Goal: Task Accomplishment & Management: Manage account settings

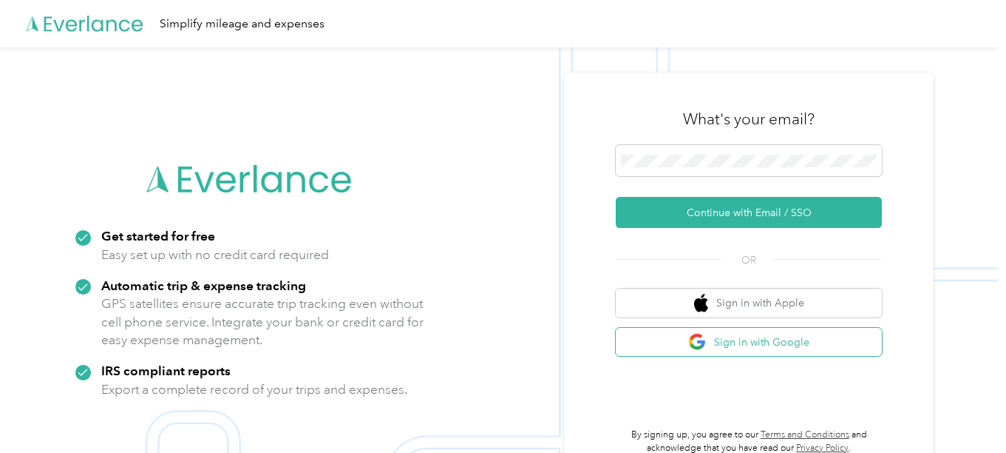
click at [799, 342] on button "Sign in with Google" at bounding box center [749, 342] width 266 height 29
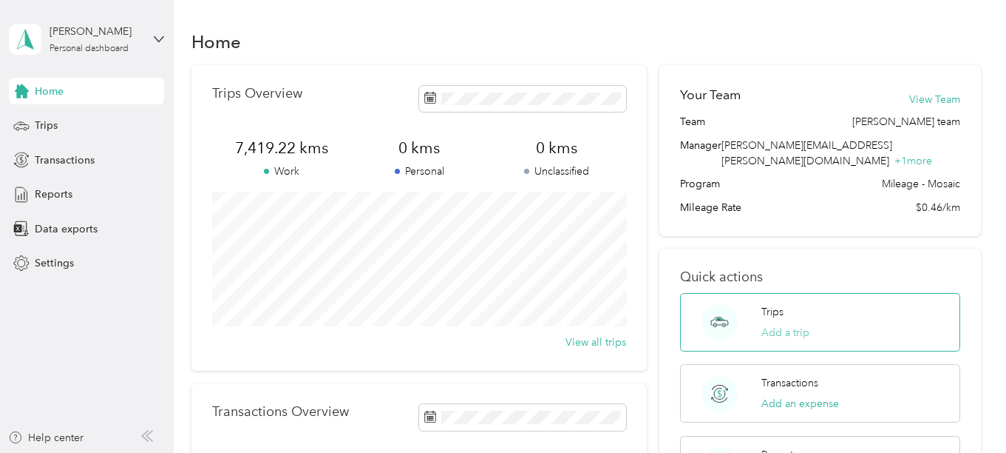
click at [788, 325] on button "Add a trip" at bounding box center [786, 333] width 48 height 16
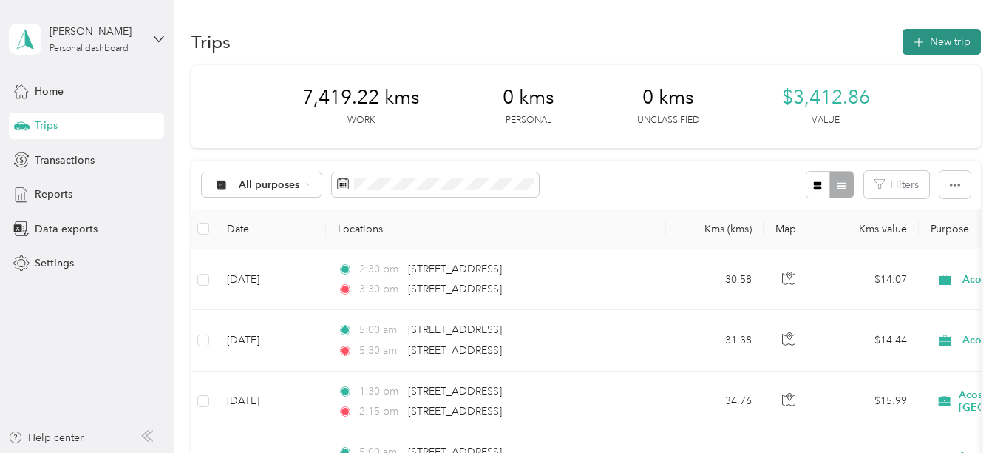
click at [947, 41] on button "New trip" at bounding box center [942, 42] width 78 height 26
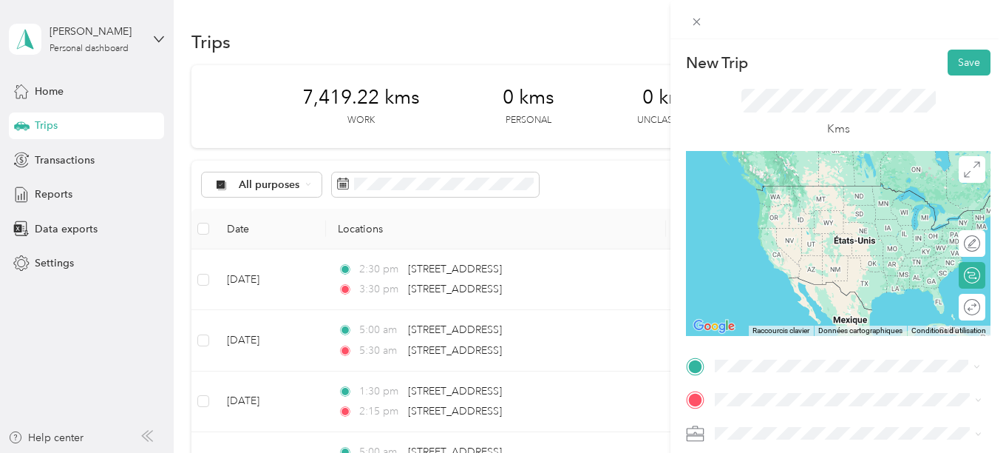
click at [805, 189] on span "[STREET_ADDRESS]" at bounding box center [790, 185] width 94 height 13
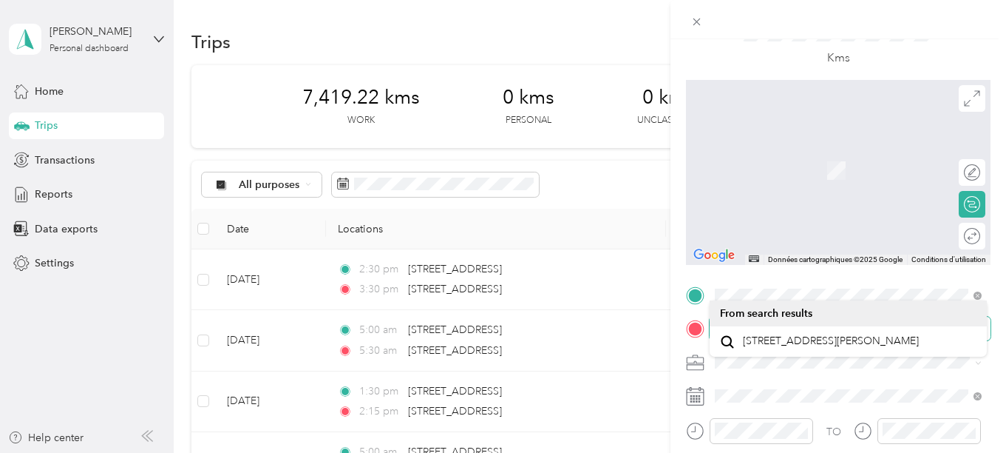
scroll to position [74, 0]
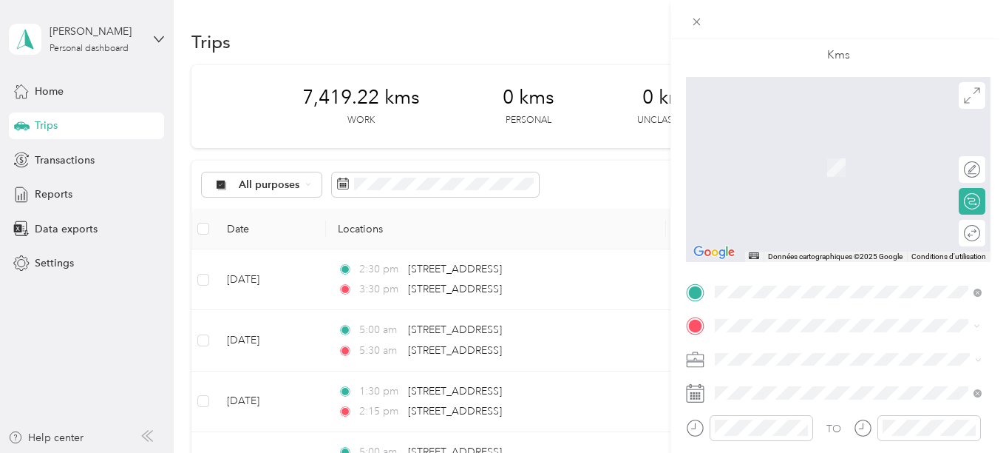
click at [803, 382] on span "[STREET_ADDRESS][PERSON_NAME]" at bounding box center [831, 378] width 176 height 13
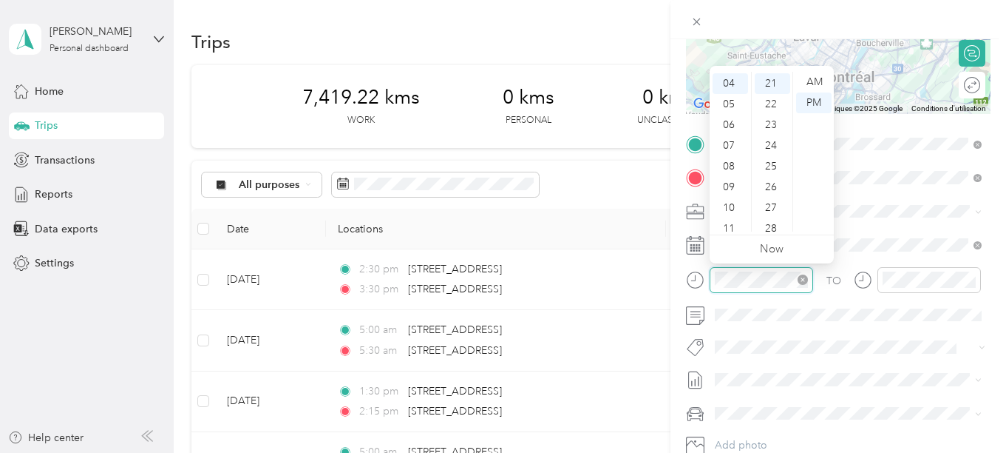
scroll to position [433, 0]
click at [725, 101] on div "05" at bounding box center [730, 104] width 35 height 21
click at [771, 82] on div "00" at bounding box center [772, 82] width 35 height 21
drag, startPoint x: 806, startPoint y: 80, endPoint x: 797, endPoint y: 93, distance: 16.0
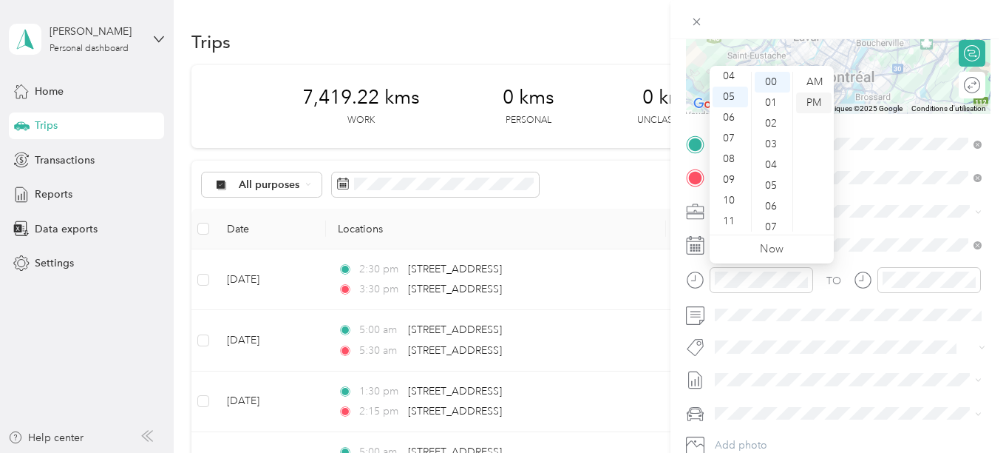
click at [806, 81] on div "AM" at bounding box center [813, 82] width 35 height 21
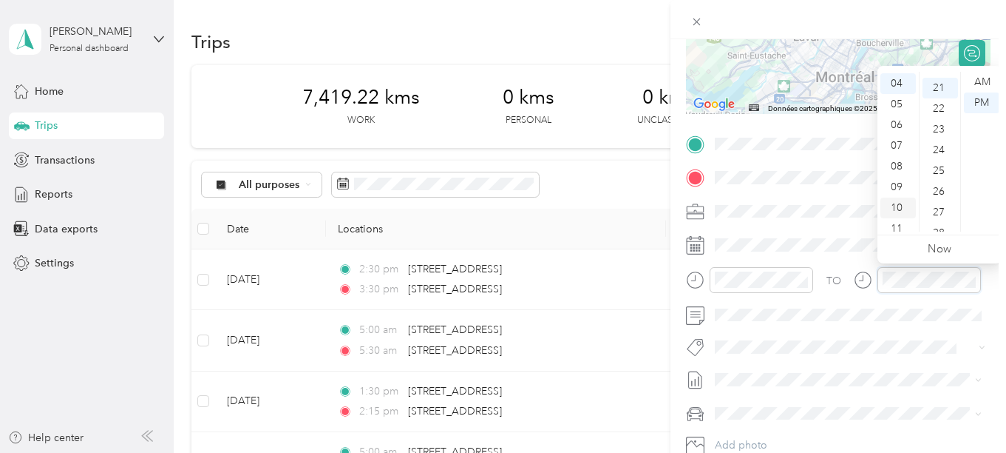
scroll to position [433, 0]
drag, startPoint x: 896, startPoint y: 104, endPoint x: 920, endPoint y: 124, distance: 31.4
click at [897, 105] on div "05" at bounding box center [898, 104] width 35 height 21
drag, startPoint x: 938, startPoint y: 194, endPoint x: 941, endPoint y: 181, distance: 13.8
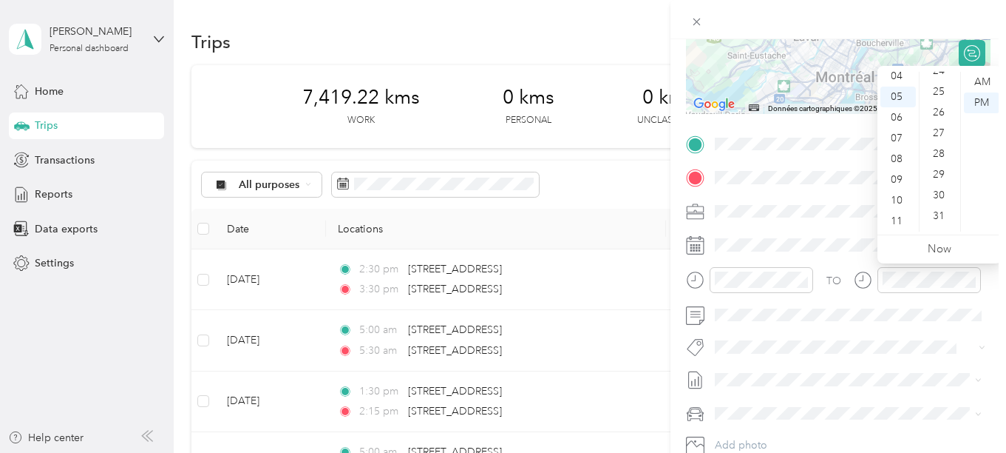
click at [938, 194] on div "30" at bounding box center [940, 195] width 35 height 21
click at [987, 80] on div "AM" at bounding box center [981, 82] width 35 height 21
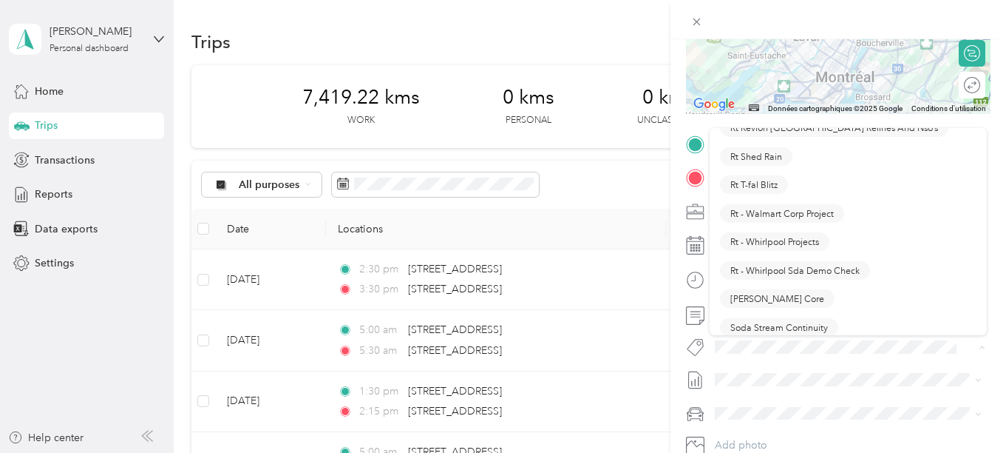
scroll to position [1331, 0]
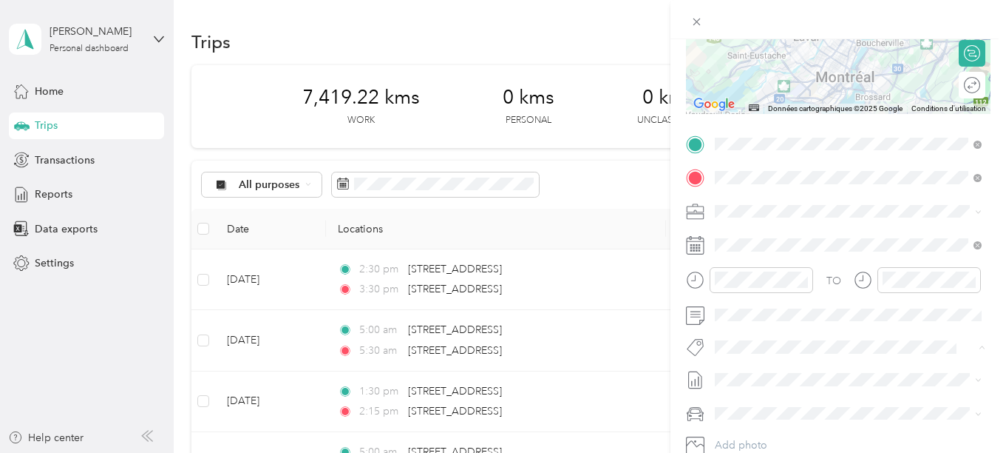
drag, startPoint x: 765, startPoint y: 291, endPoint x: 791, endPoint y: 265, distance: 36.6
click at [765, 291] on button "[PERSON_NAME] Core" at bounding box center [777, 291] width 115 height 18
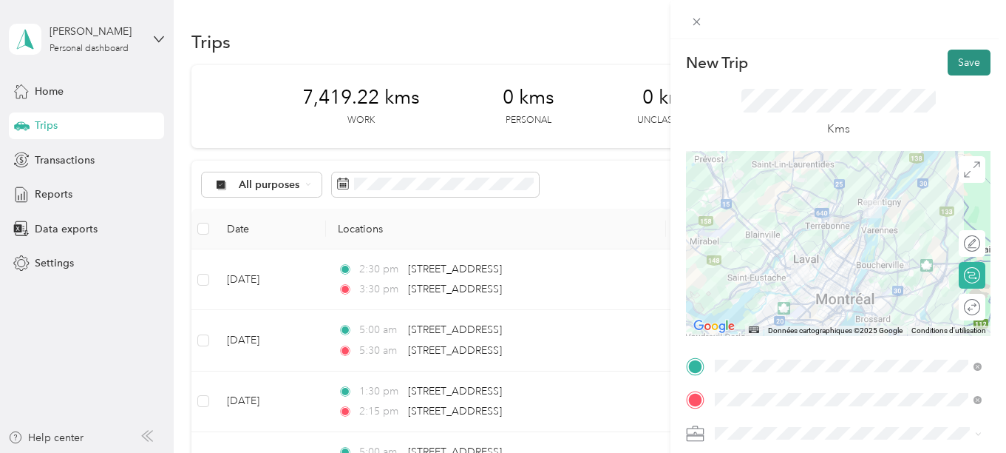
click at [960, 61] on button "Save" at bounding box center [969, 63] width 43 height 26
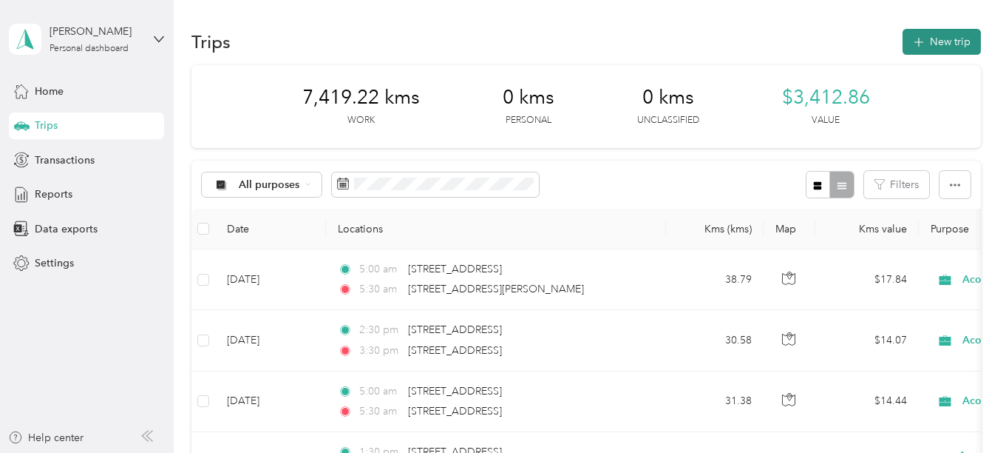
click at [951, 38] on button "New trip" at bounding box center [942, 42] width 78 height 26
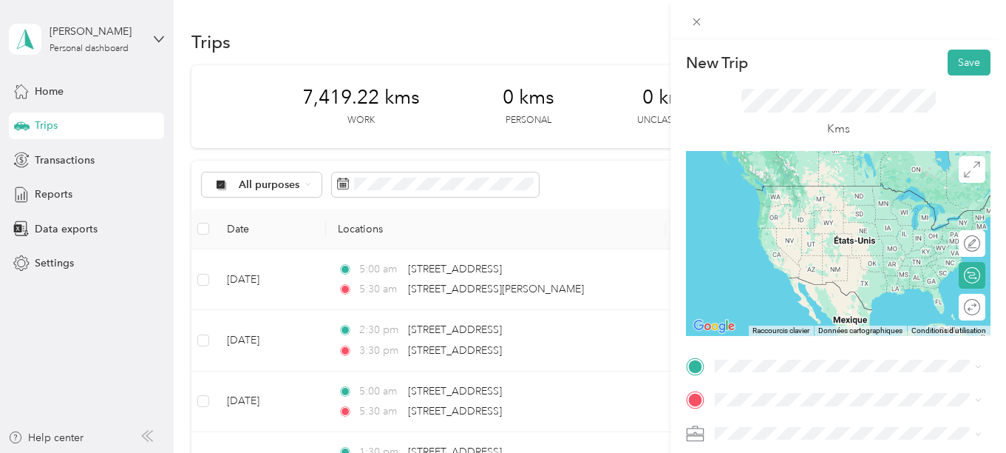
click at [822, 419] on span "[STREET_ADDRESS][PERSON_NAME]" at bounding box center [831, 411] width 176 height 13
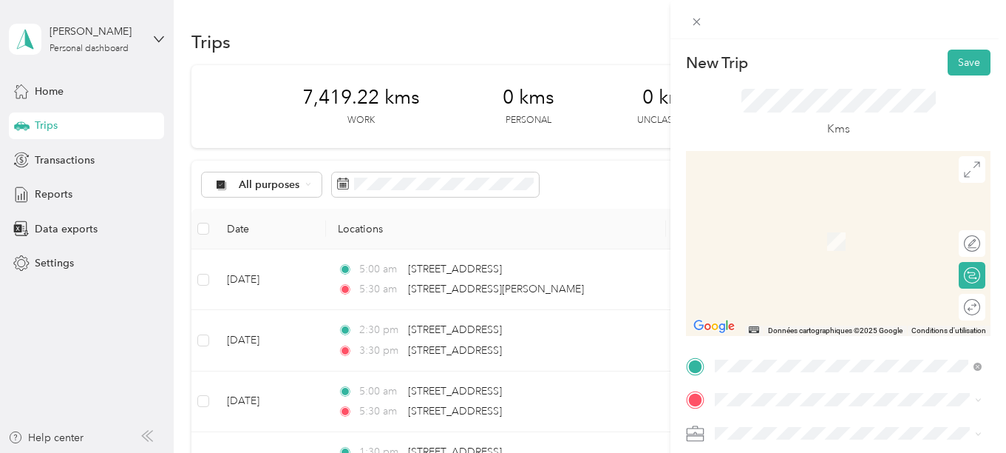
click at [808, 218] on span "[STREET_ADDRESS]" at bounding box center [790, 211] width 94 height 13
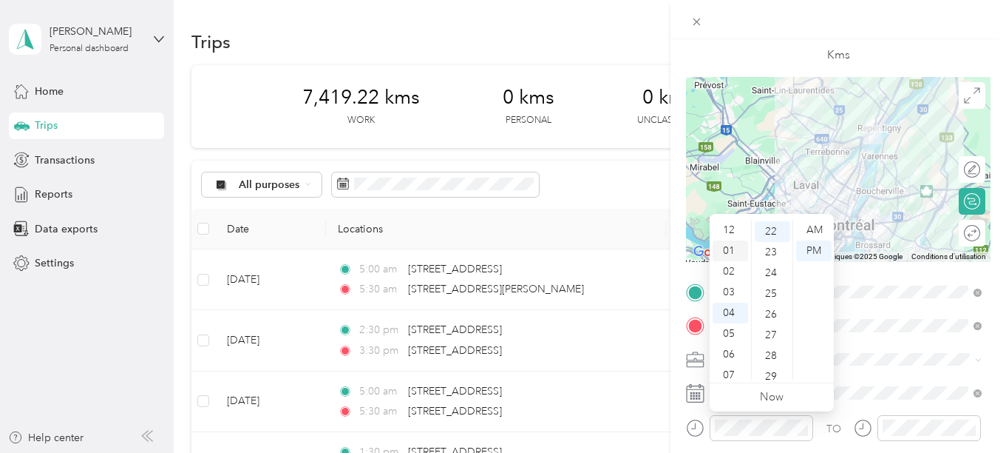
click at [733, 249] on div "01" at bounding box center [730, 250] width 35 height 21
drag, startPoint x: 771, startPoint y: 322, endPoint x: 785, endPoint y: 290, distance: 34.8
click at [772, 315] on div "30" at bounding box center [772, 323] width 35 height 21
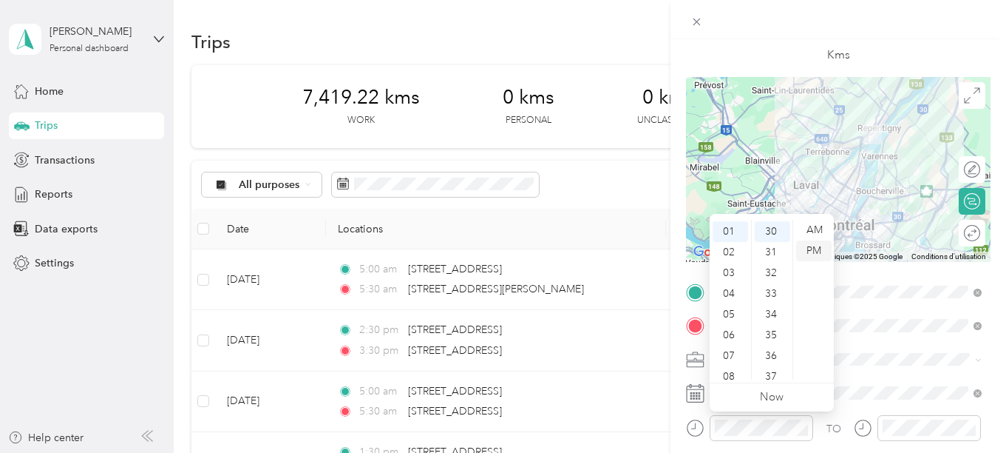
click at [819, 248] on div "PM" at bounding box center [813, 250] width 35 height 21
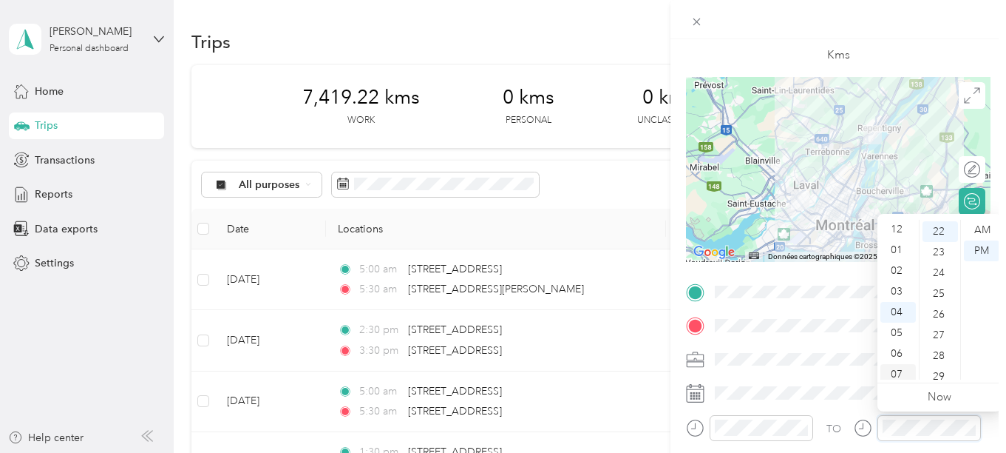
scroll to position [0, 0]
drag, startPoint x: 898, startPoint y: 270, endPoint x: 911, endPoint y: 273, distance: 12.9
click at [899, 270] on div "02" at bounding box center [898, 271] width 35 height 21
drag, startPoint x: 939, startPoint y: 323, endPoint x: 954, endPoint y: 298, distance: 29.2
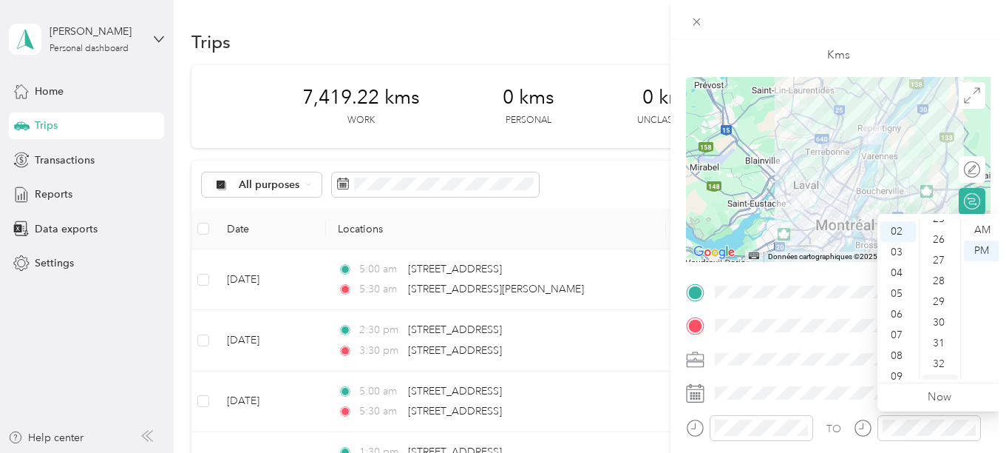
click at [939, 321] on div "30" at bounding box center [940, 322] width 35 height 21
click at [985, 251] on div "PM" at bounding box center [981, 250] width 35 height 21
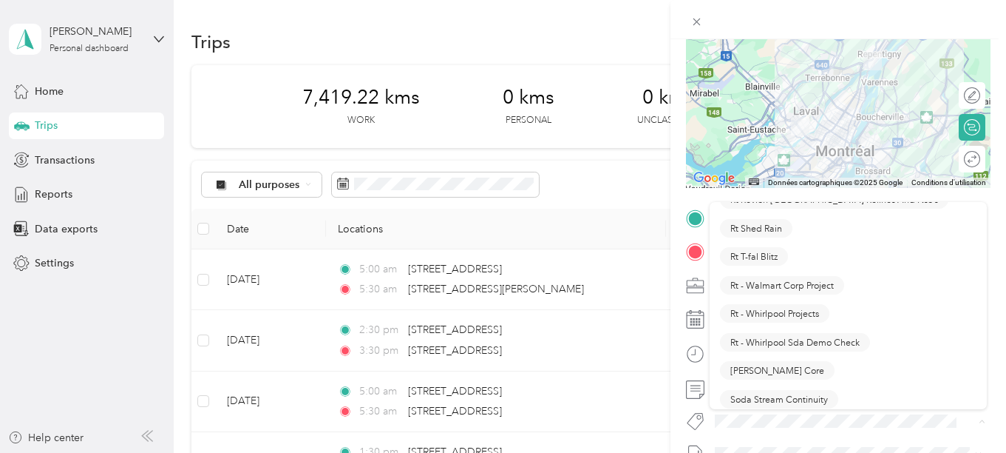
scroll to position [1331, 0]
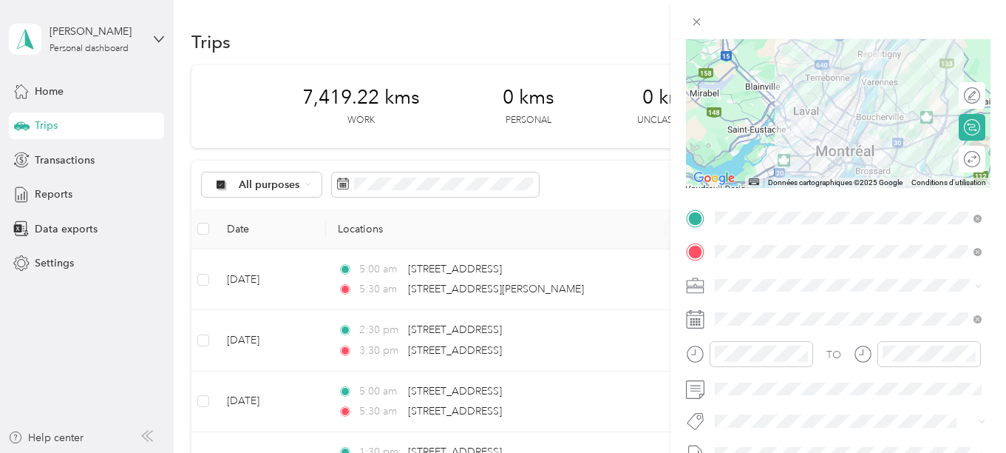
click at [768, 366] on button "[PERSON_NAME] Core" at bounding box center [777, 358] width 115 height 18
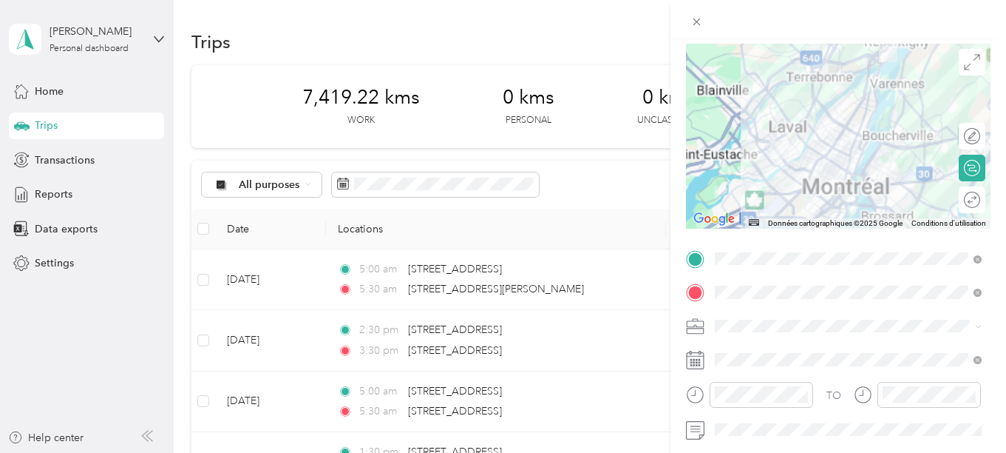
scroll to position [0, 0]
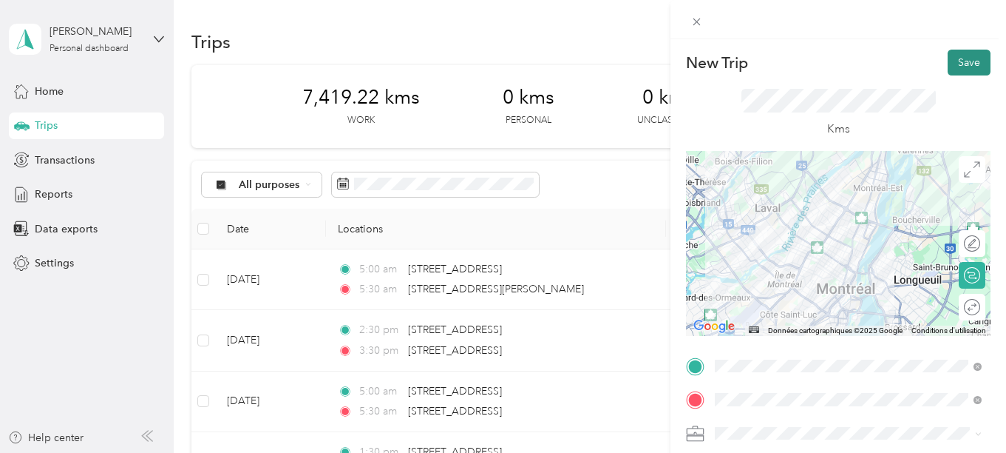
click at [969, 58] on button "Save" at bounding box center [969, 63] width 43 height 26
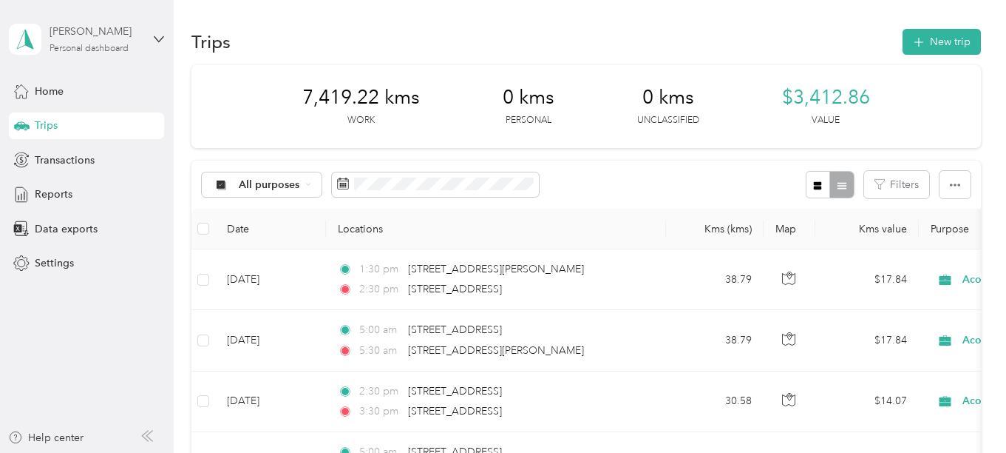
click at [116, 49] on div "Personal dashboard" at bounding box center [89, 48] width 79 height 9
click at [69, 121] on div "Log out" at bounding box center [50, 120] width 57 height 16
